Goal: Task Accomplishment & Management: Manage account settings

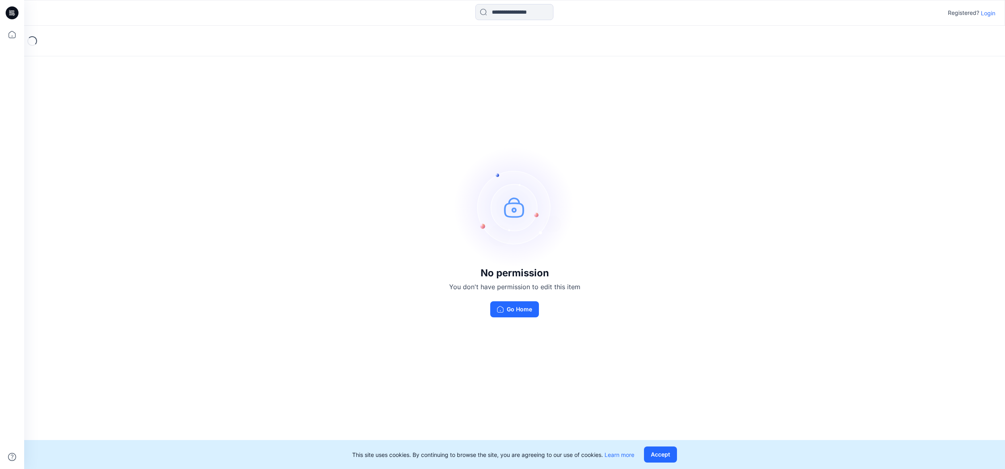
click at [986, 12] on p "Login" at bounding box center [988, 13] width 14 height 8
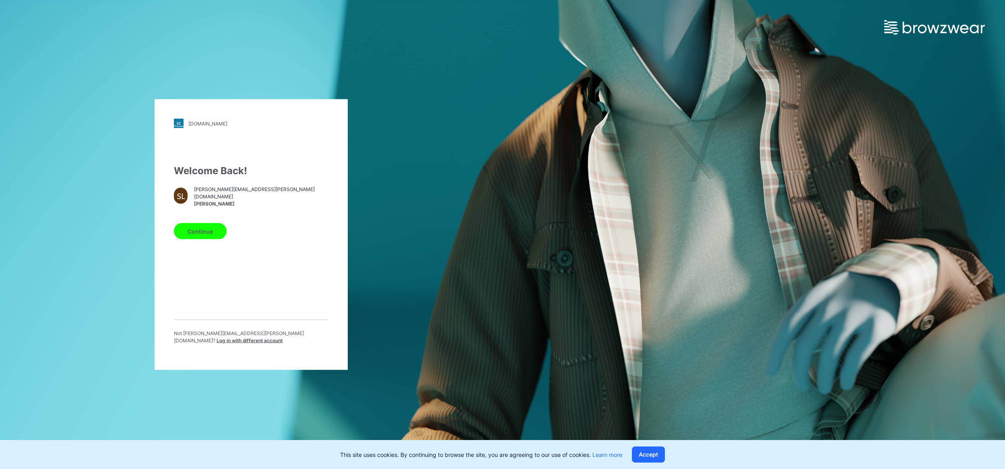
click at [214, 228] on button "Continue" at bounding box center [200, 231] width 53 height 16
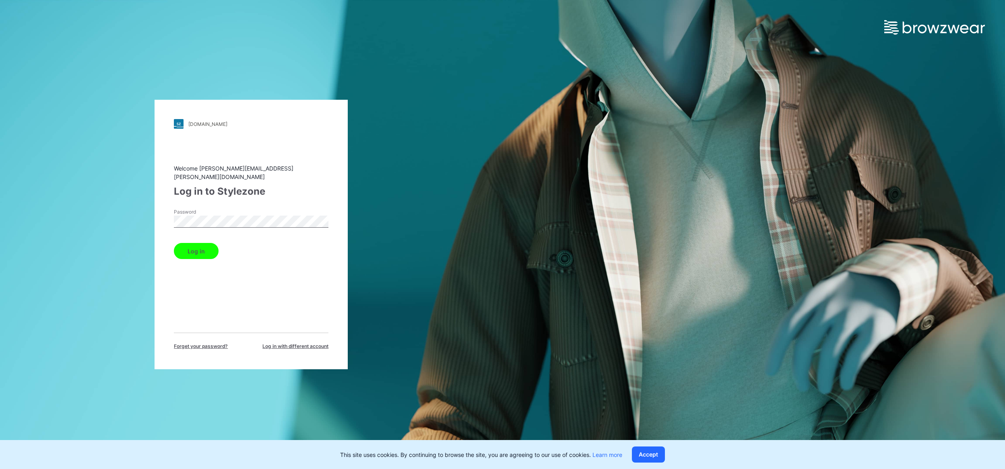
click at [212, 250] on button "Log in" at bounding box center [196, 251] width 45 height 16
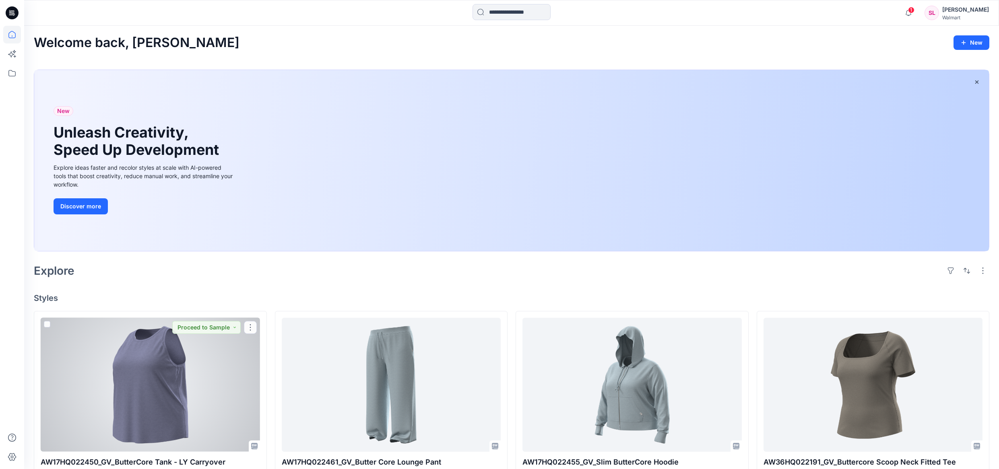
click at [221, 352] on div at bounding box center [150, 385] width 219 height 134
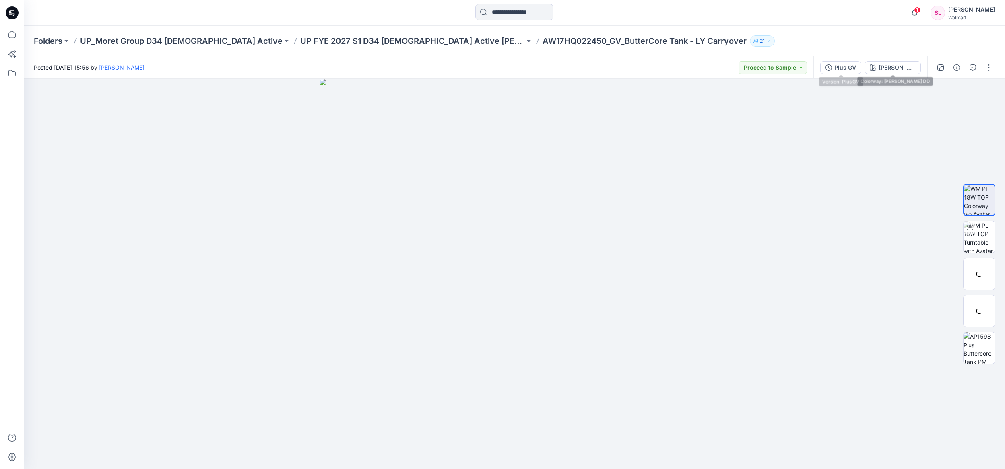
click at [845, 68] on div "Plus GV" at bounding box center [845, 67] width 22 height 9
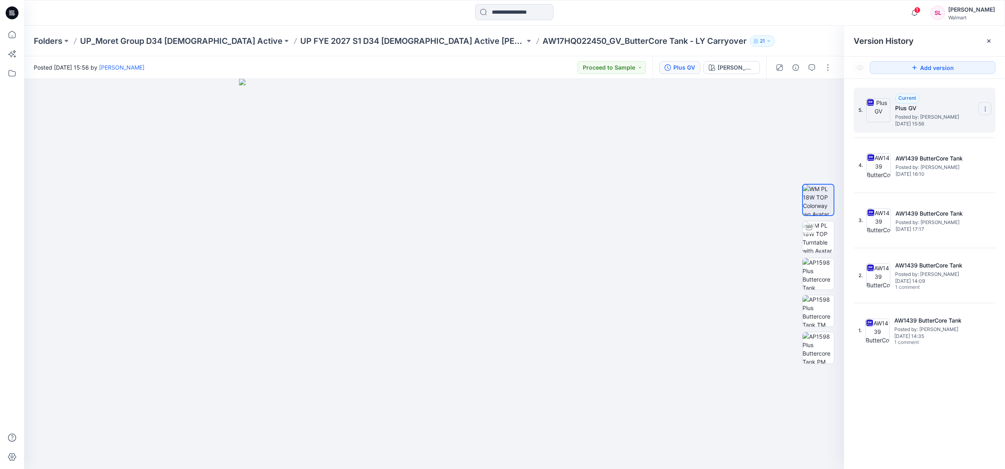
click at [990, 111] on section at bounding box center [984, 108] width 13 height 13
